Goal: Task Accomplishment & Management: Use online tool/utility

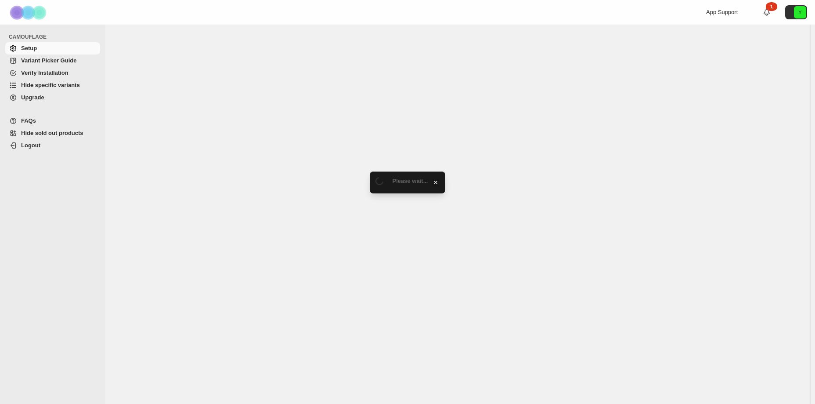
select select "******"
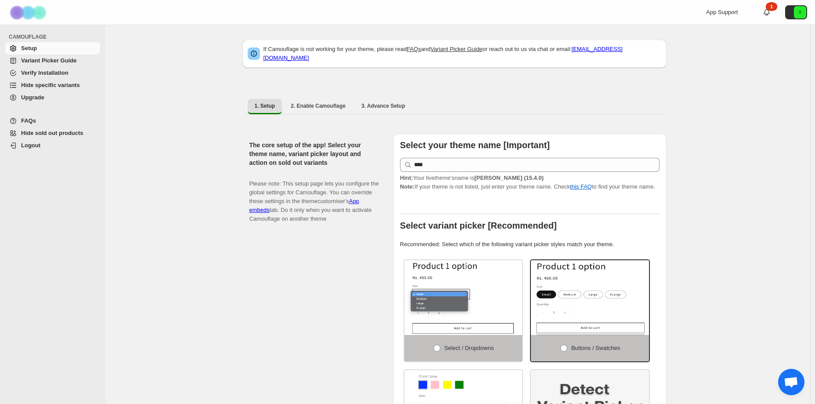
click at [85, 84] on span "Hide specific variants" at bounding box center [59, 85] width 77 height 9
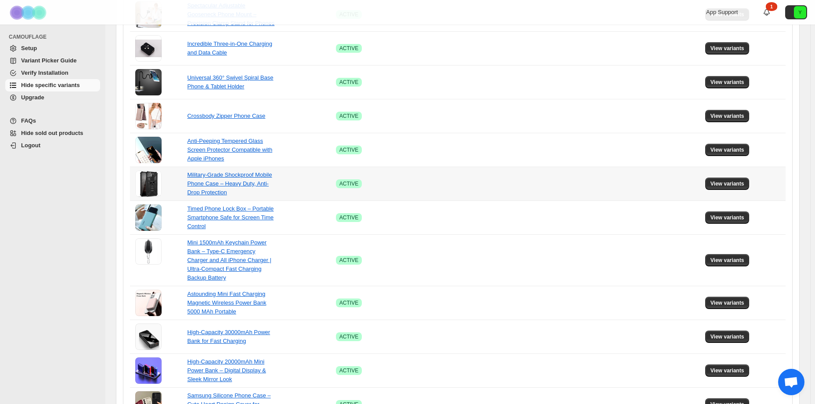
scroll to position [515, 0]
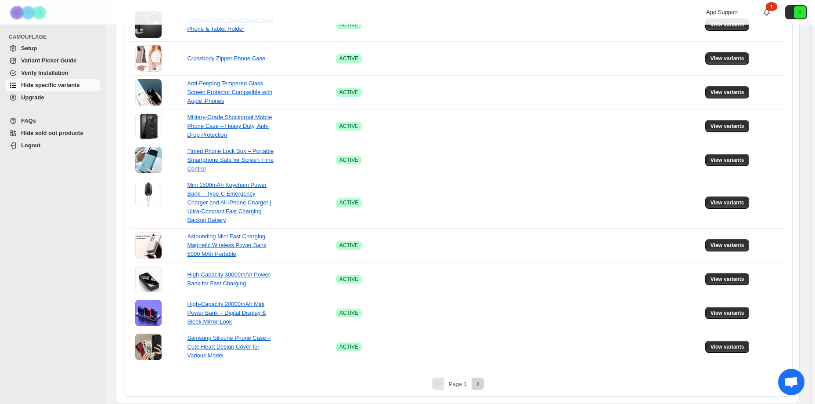
click at [479, 384] on icon "Next" at bounding box center [477, 383] width 9 height 9
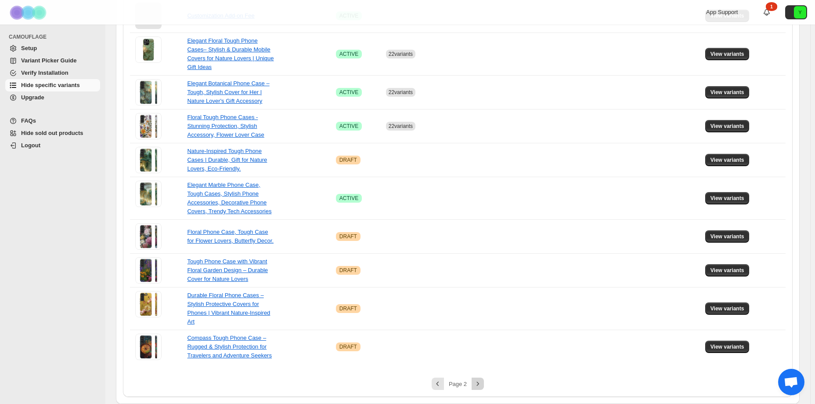
scroll to position [305, 0]
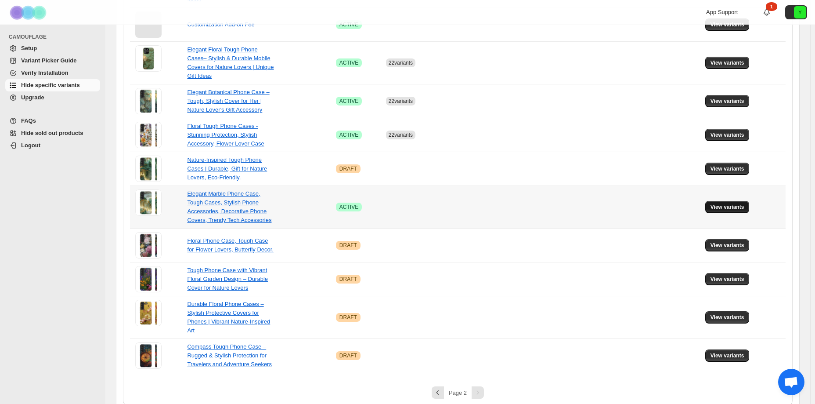
click at [724, 203] on span "View variants" at bounding box center [727, 206] width 34 height 7
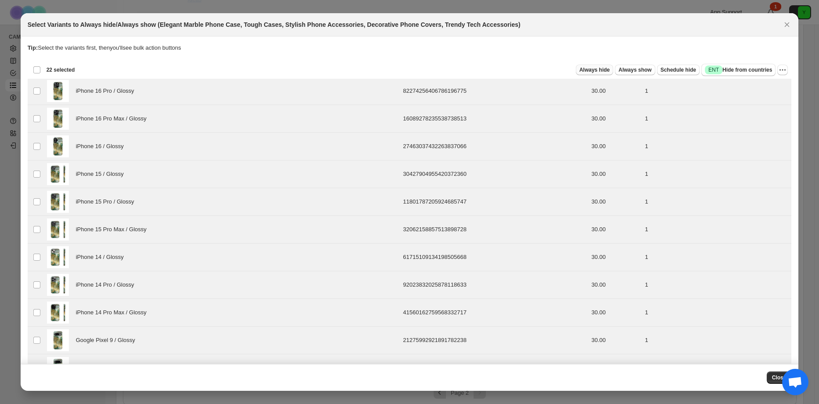
click at [593, 72] on span "Always hide" at bounding box center [595, 69] width 30 height 7
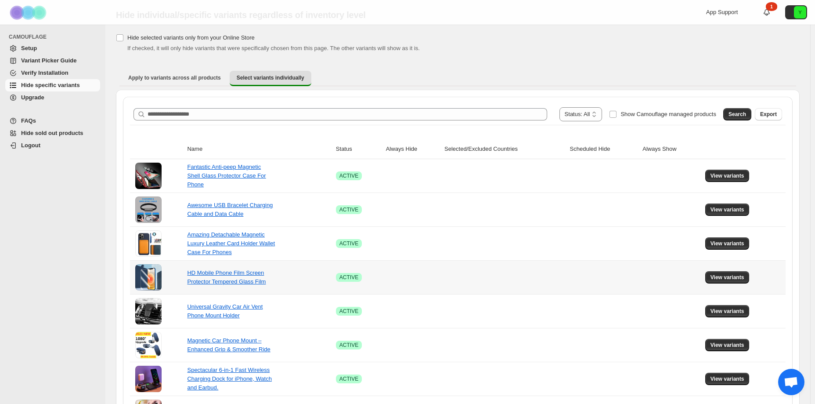
scroll to position [0, 0]
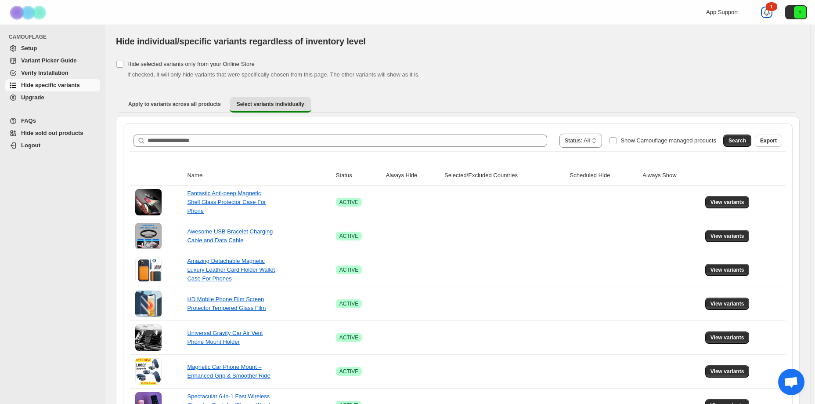
click at [770, 10] on icon at bounding box center [767, 12] width 6 height 6
